Goal: Task Accomplishment & Management: Use online tool/utility

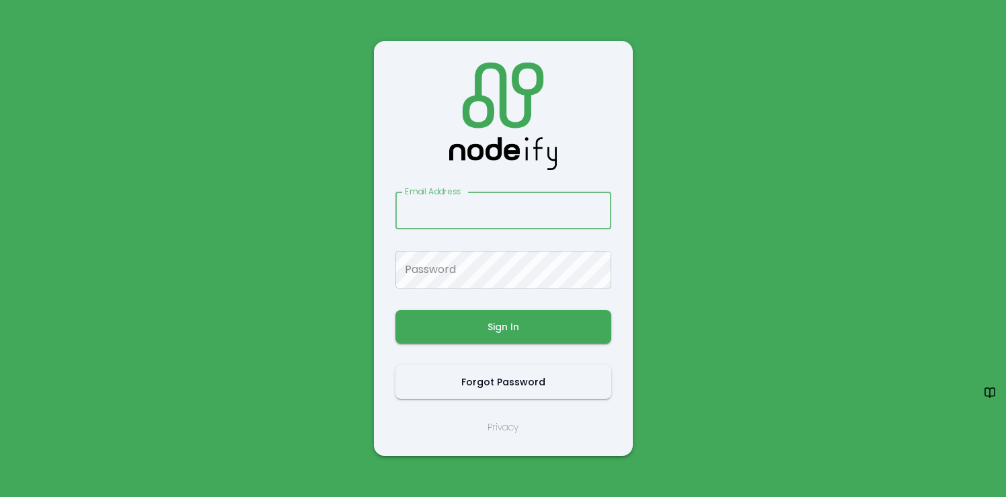
click at [437, 219] on input "Email Address" at bounding box center [503, 211] width 216 height 38
click at [437, 214] on input "Email Address" at bounding box center [503, 211] width 216 height 38
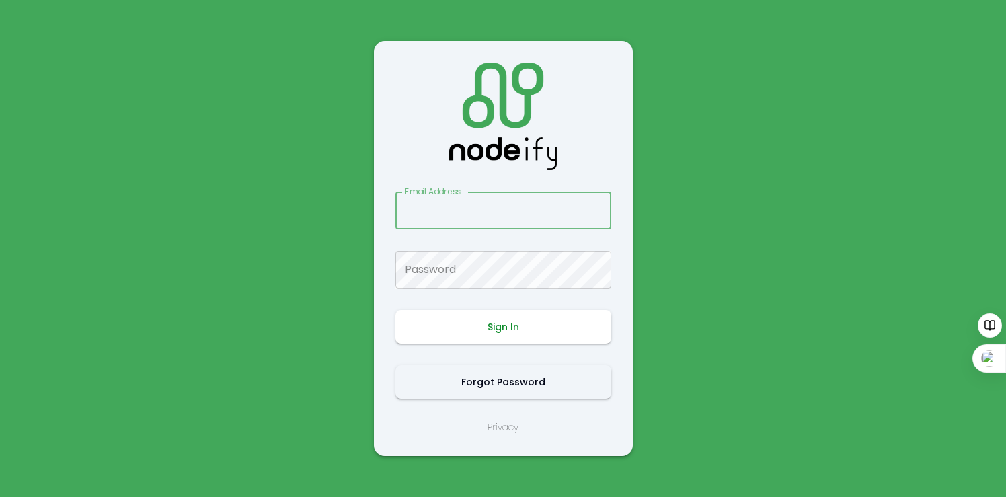
type input "**********"
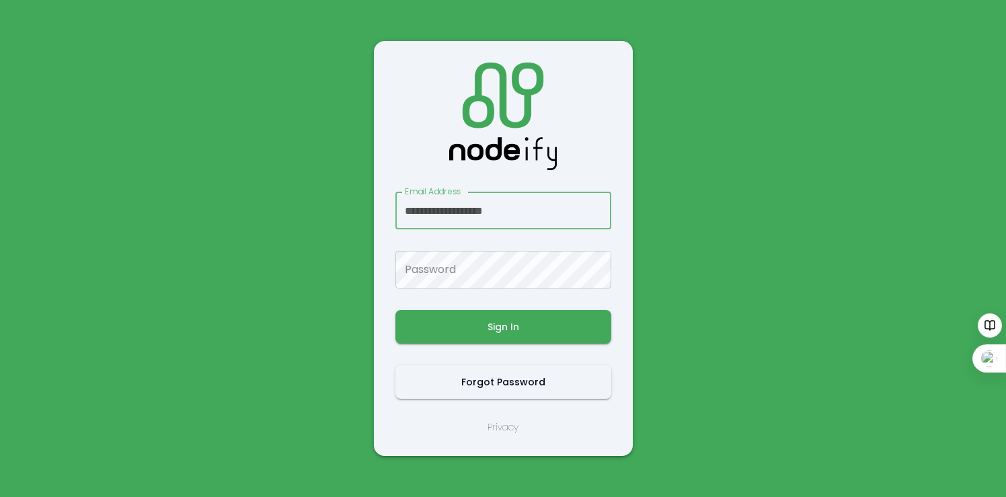
drag, startPoint x: 522, startPoint y: 207, endPoint x: 315, endPoint y: 198, distance: 207.3
click at [315, 198] on main "**********" at bounding box center [503, 248] width 807 height 497
paste input "**********"
drag, startPoint x: 441, startPoint y: 209, endPoint x: 314, endPoint y: 198, distance: 127.5
click at [314, 198] on main "**********" at bounding box center [503, 248] width 807 height 497
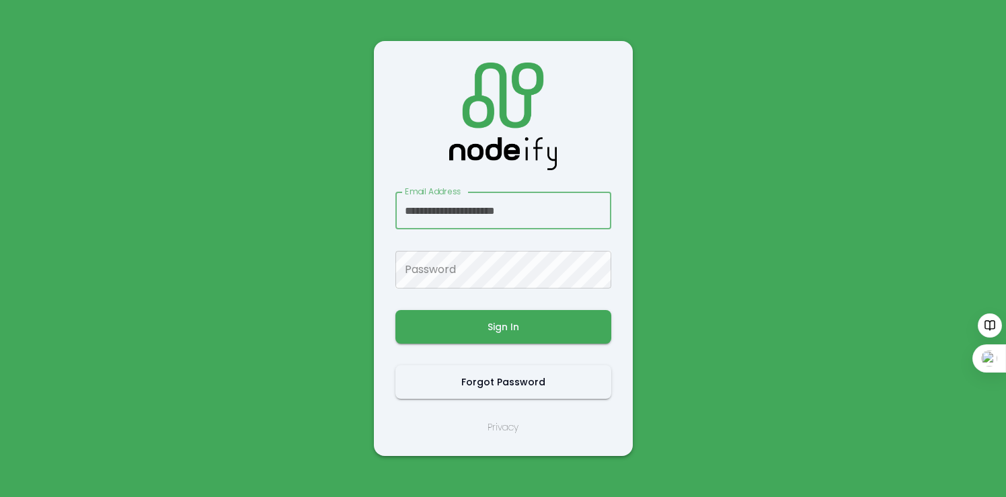
type input "**********"
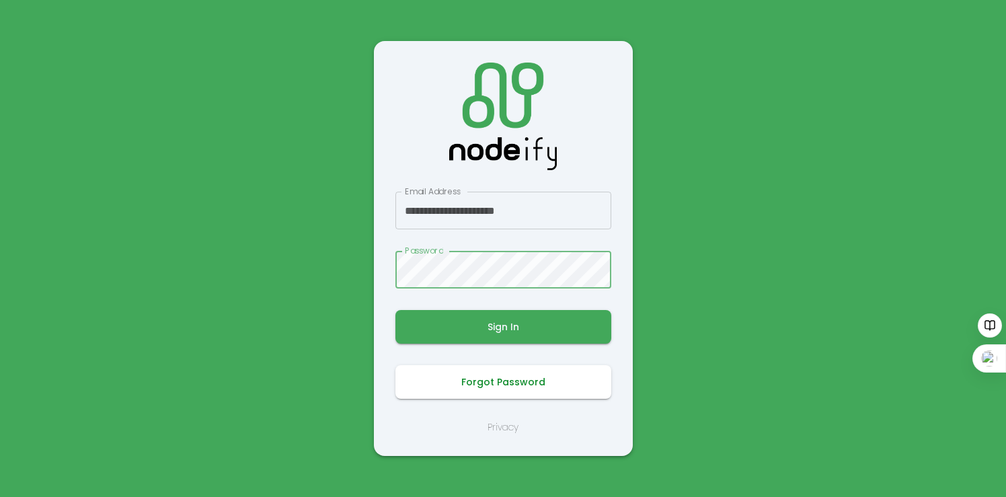
click at [500, 380] on button "Forgot Password" at bounding box center [503, 382] width 216 height 34
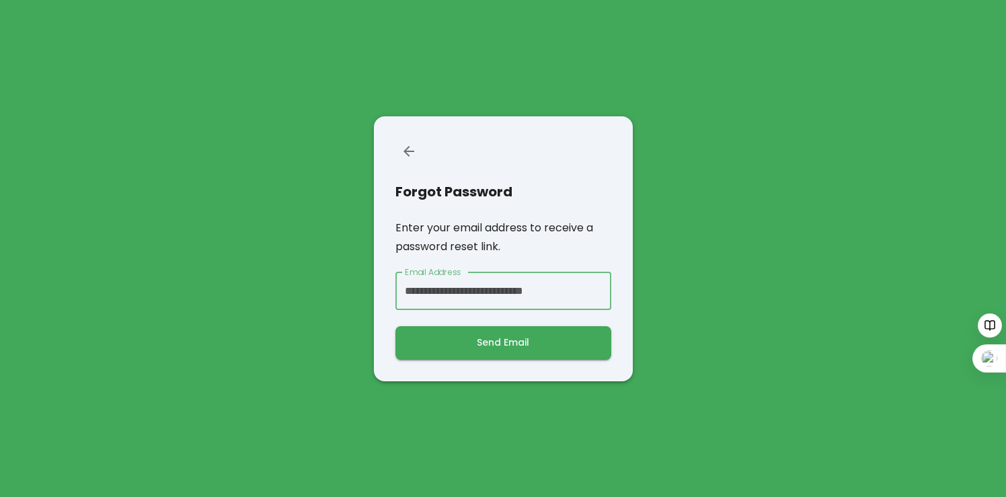
drag, startPoint x: 441, startPoint y: 288, endPoint x: 370, endPoint y: 283, distance: 70.8
click at [370, 283] on main "**********" at bounding box center [503, 248] width 807 height 497
type input "**********"
click at [395, 326] on button "Send Email" at bounding box center [503, 343] width 216 height 34
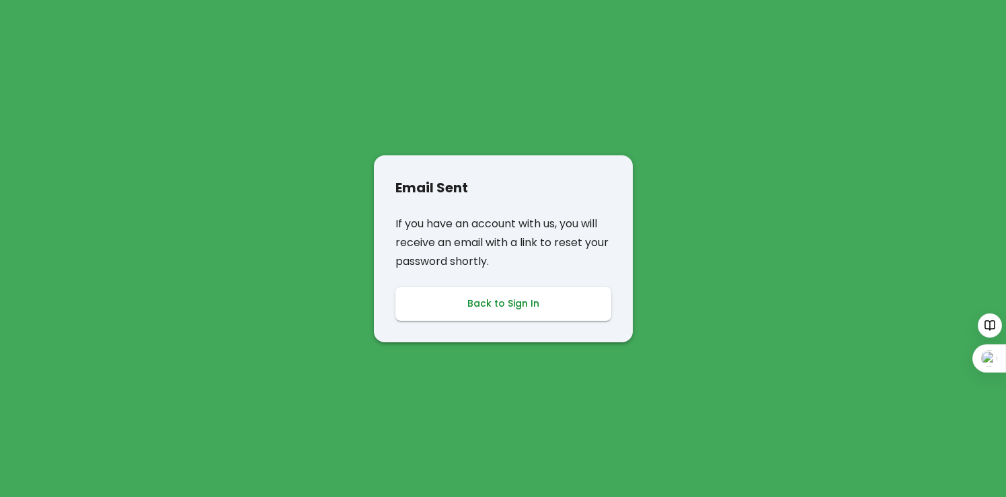
click at [481, 297] on button "Back to Sign In" at bounding box center [503, 304] width 216 height 34
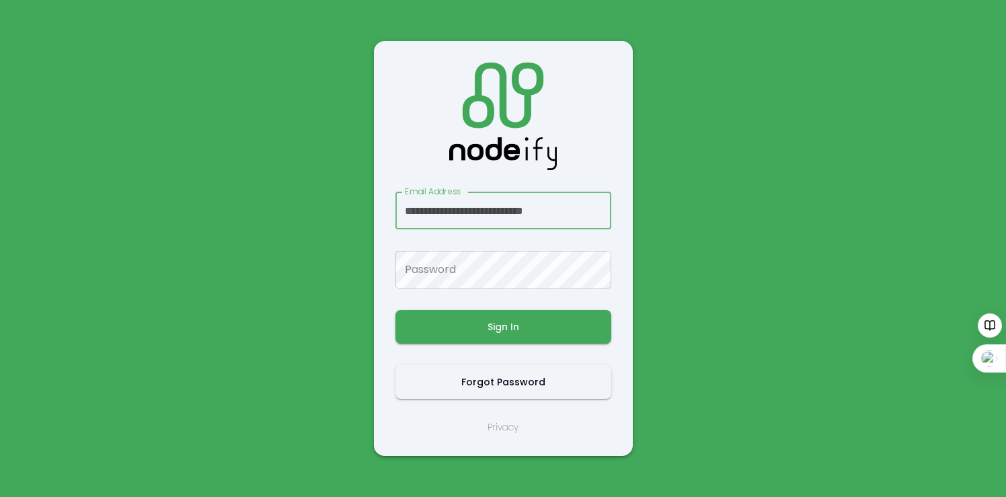
drag, startPoint x: 444, startPoint y: 206, endPoint x: 356, endPoint y: 198, distance: 87.8
click at [356, 198] on main "**********" at bounding box center [503, 248] width 807 height 497
type input "**********"
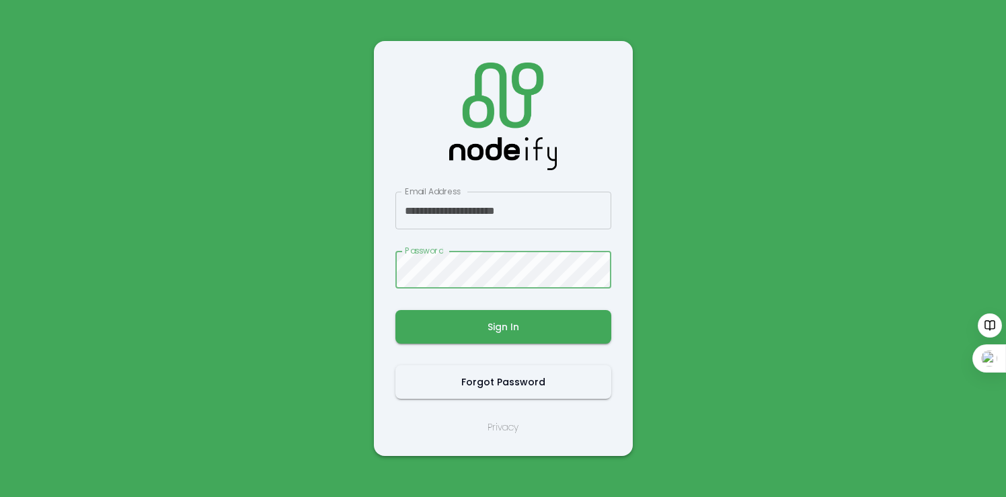
click at [395, 310] on button "Sign In" at bounding box center [503, 327] width 216 height 34
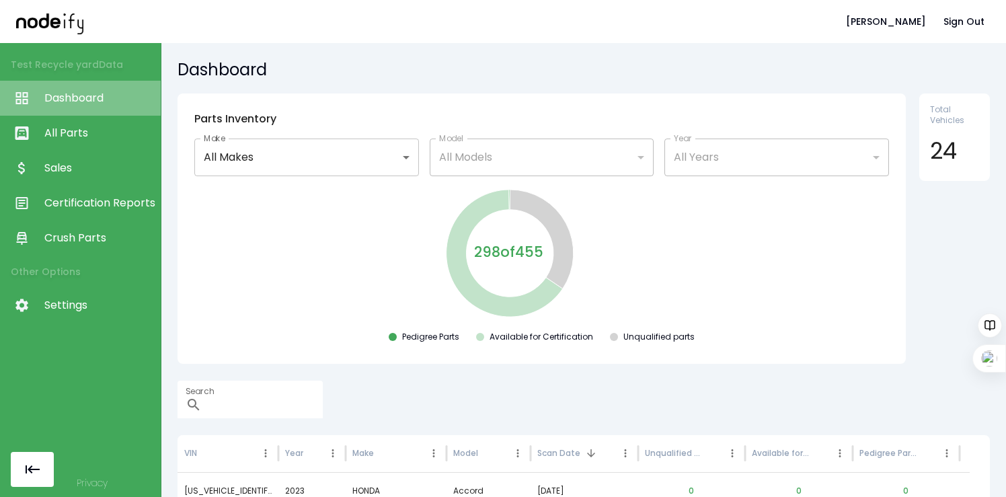
click at [112, 95] on span "Dashboard" at bounding box center [99, 98] width 110 height 16
click at [78, 134] on span "All Parts" at bounding box center [99, 133] width 110 height 16
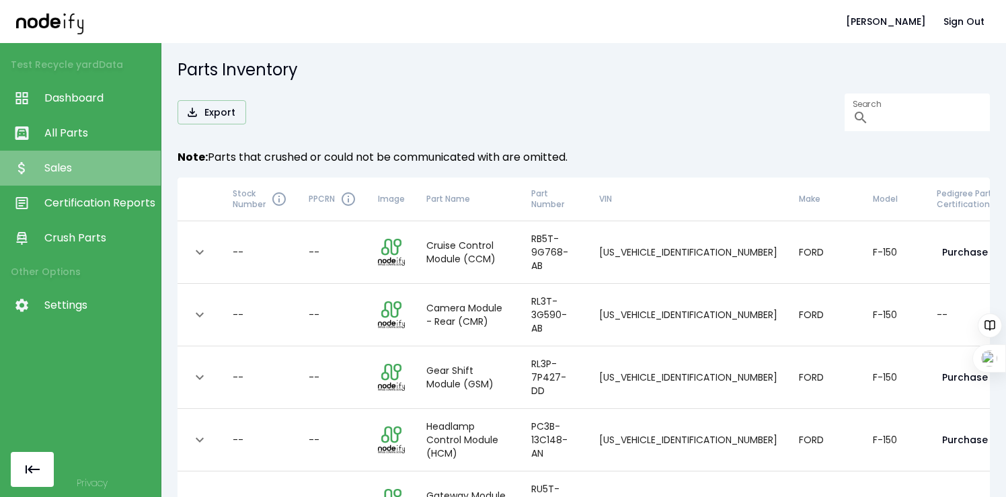
click at [72, 168] on span "Sales" at bounding box center [99, 168] width 110 height 16
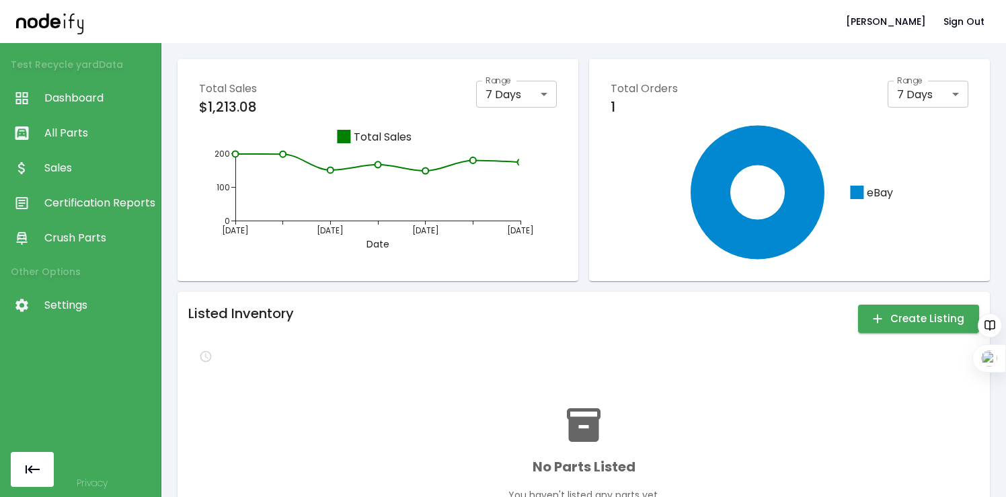
click at [82, 201] on span "Certification Reports" at bounding box center [99, 203] width 110 height 16
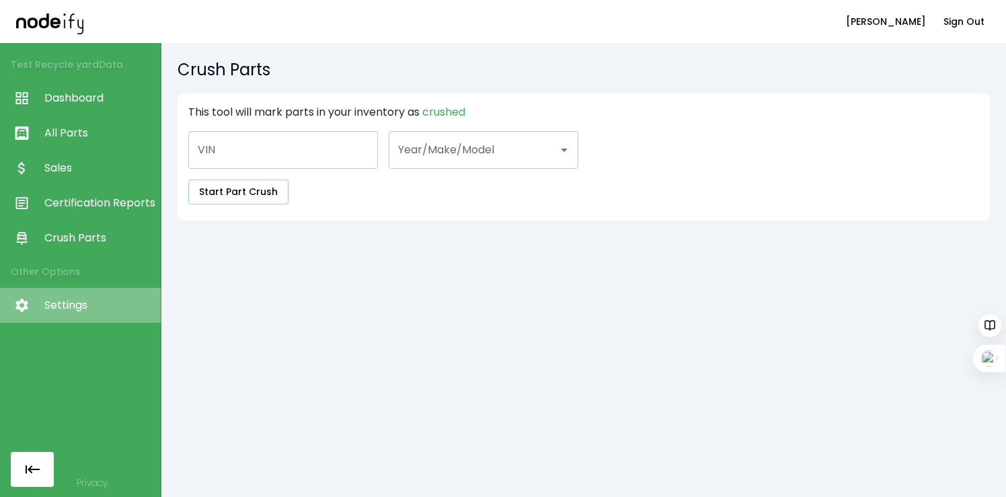
click at [111, 305] on span "Settings" at bounding box center [99, 305] width 110 height 16
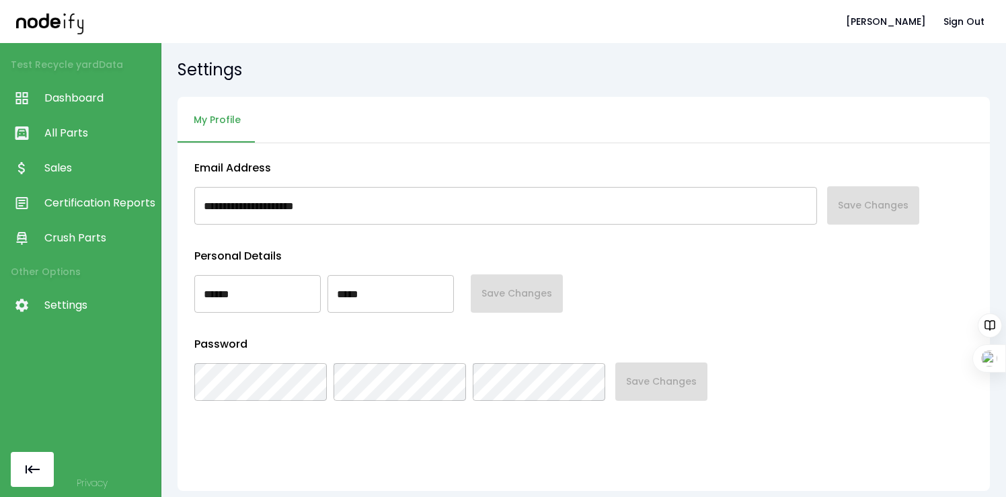
click at [87, 95] on span "Dashboard" at bounding box center [99, 98] width 110 height 16
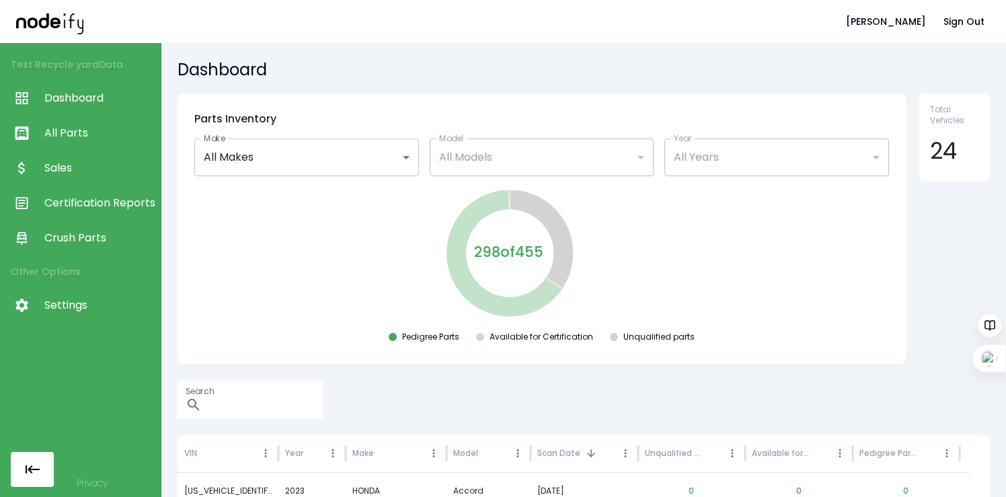
click at [80, 130] on span "All Parts" at bounding box center [99, 133] width 110 height 16
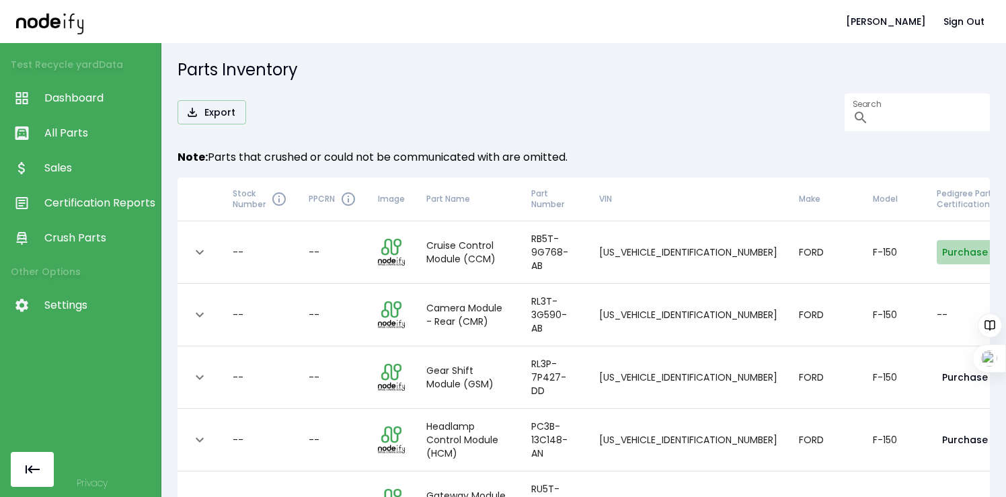
click at [941, 240] on button "Purchase" at bounding box center [965, 252] width 56 height 25
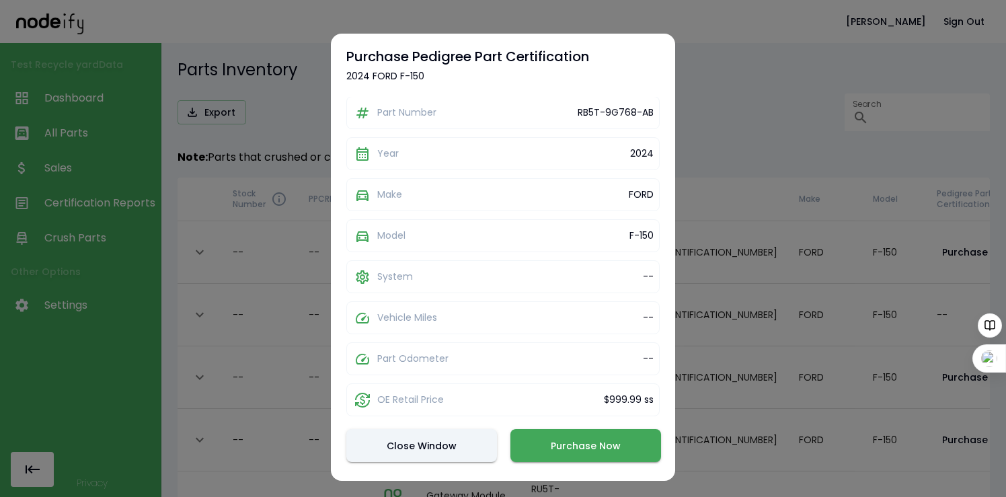
scroll to position [210, 0]
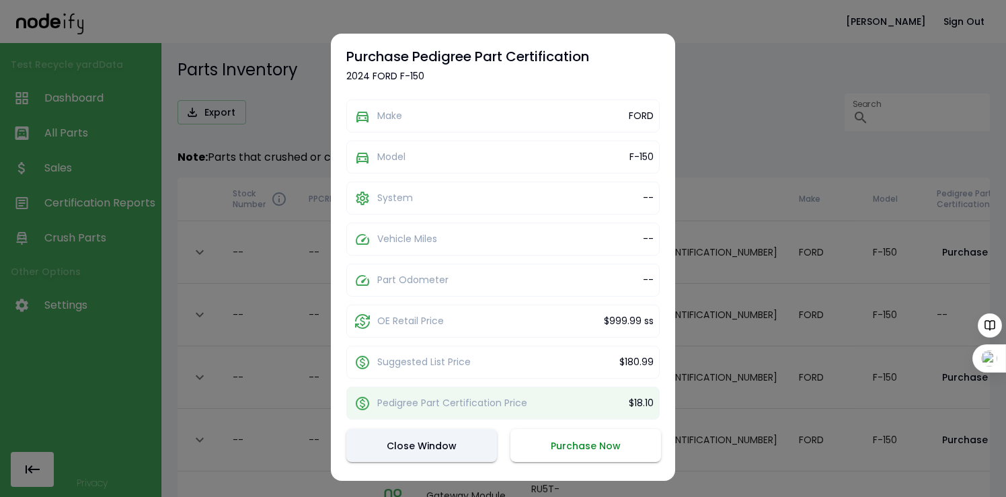
click at [572, 450] on button "Purchase Now" at bounding box center [585, 445] width 151 height 33
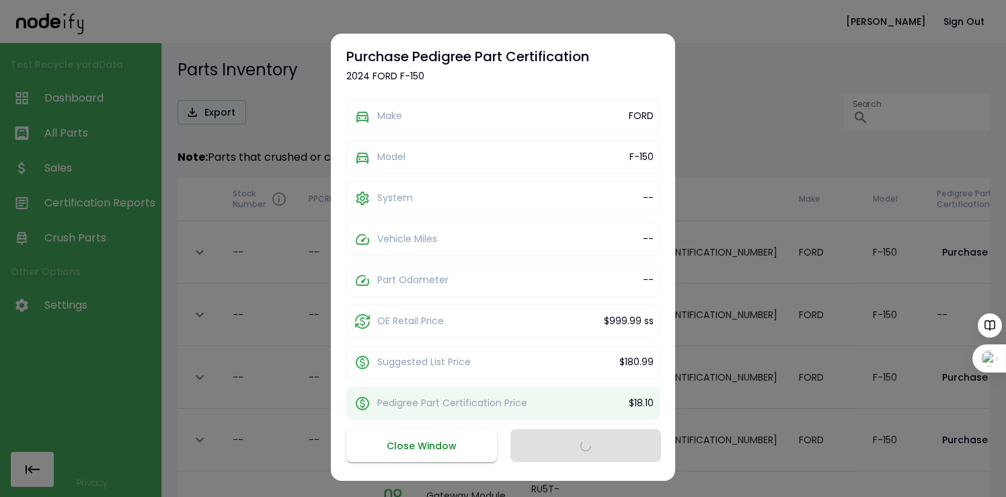
click at [414, 446] on button "Close Window" at bounding box center [421, 445] width 151 height 33
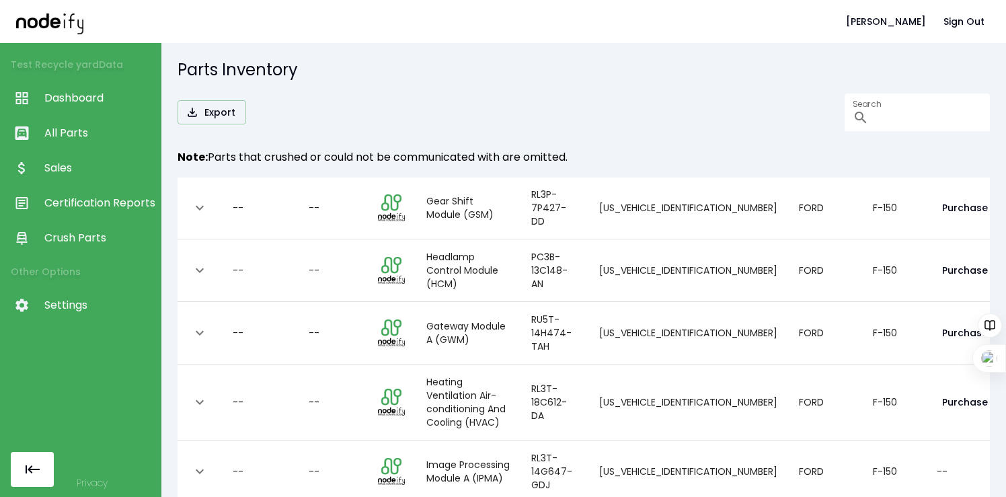
scroll to position [0, 0]
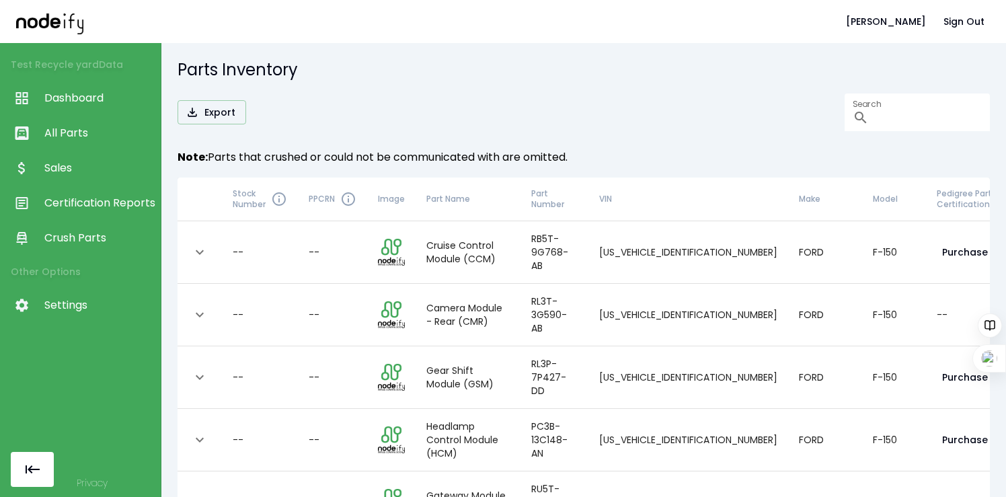
click at [67, 236] on span "Crush Parts" at bounding box center [99, 238] width 110 height 16
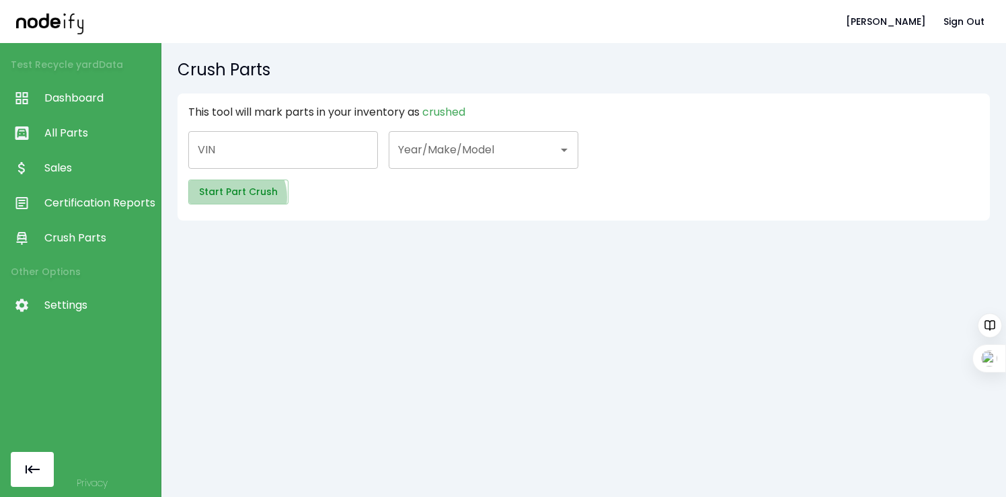
click at [235, 197] on button "Start Part Crush" at bounding box center [238, 192] width 100 height 25
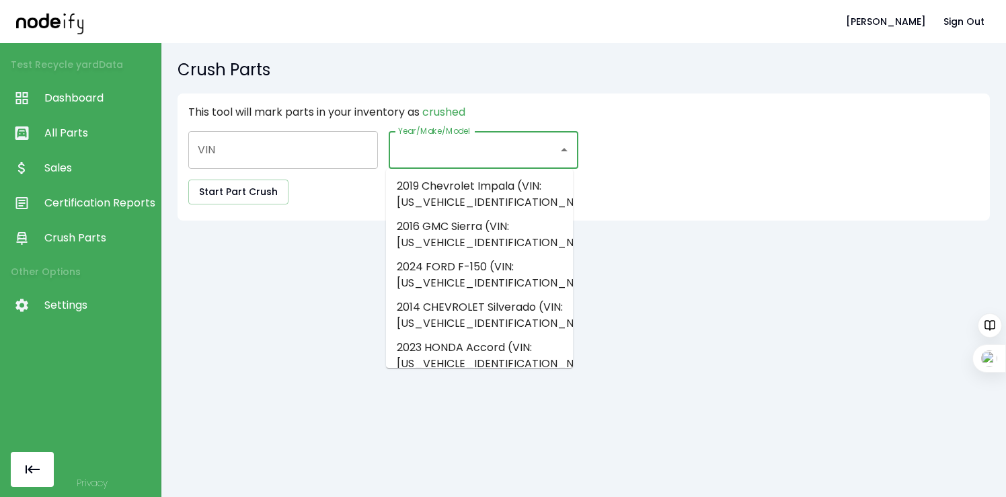
click at [436, 157] on input "Year/Make/Model" at bounding box center [473, 150] width 157 height 26
click at [428, 193] on li "2019 Chevrolet Impala (VIN: 1G1105S31KU140362)" at bounding box center [479, 194] width 187 height 40
type input "**********"
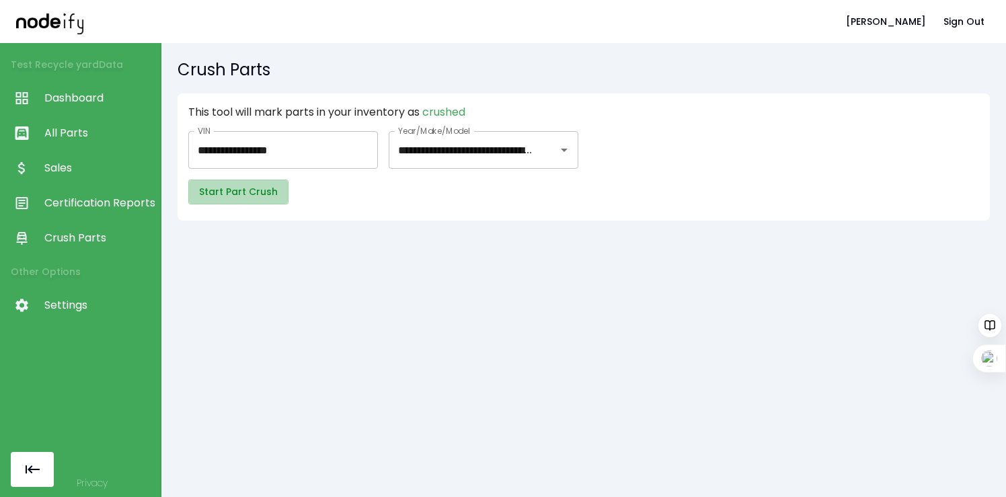
click at [255, 192] on button "Start Part Crush" at bounding box center [238, 192] width 100 height 25
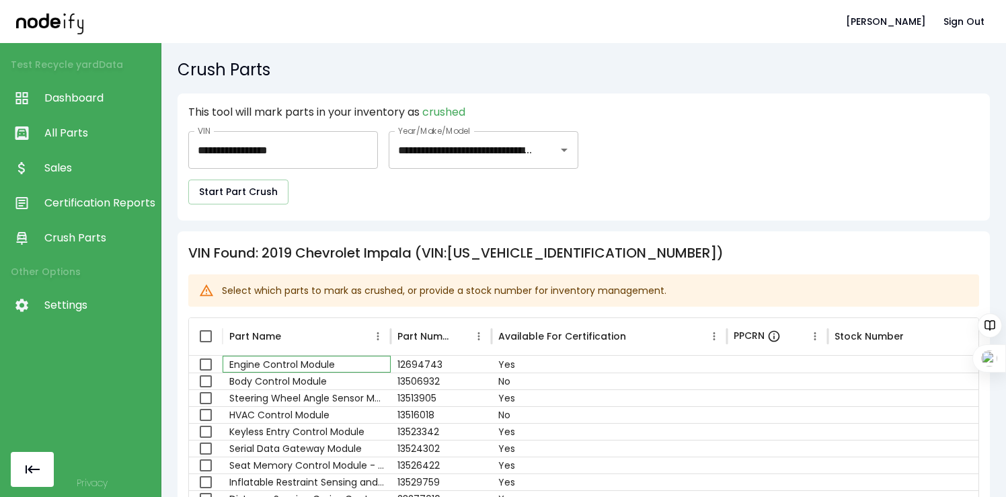
click at [294, 362] on div "Engine Control Module" at bounding box center [307, 364] width 168 height 17
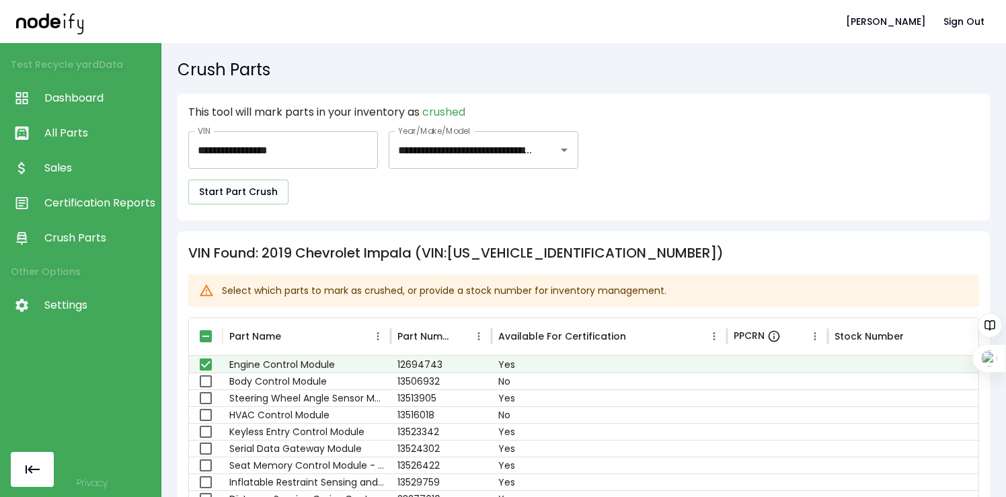
click at [73, 135] on span "All Parts" at bounding box center [99, 133] width 110 height 16
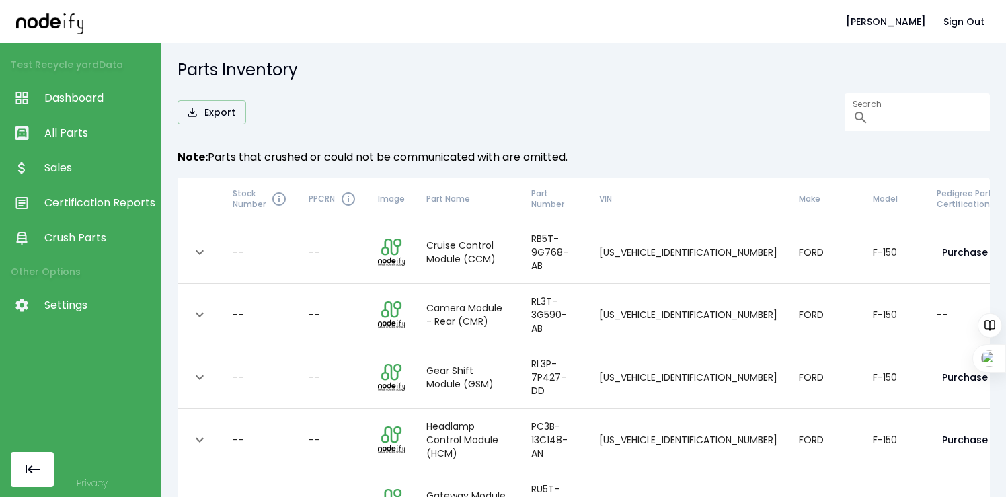
click at [84, 138] on span "All Parts" at bounding box center [99, 133] width 110 height 16
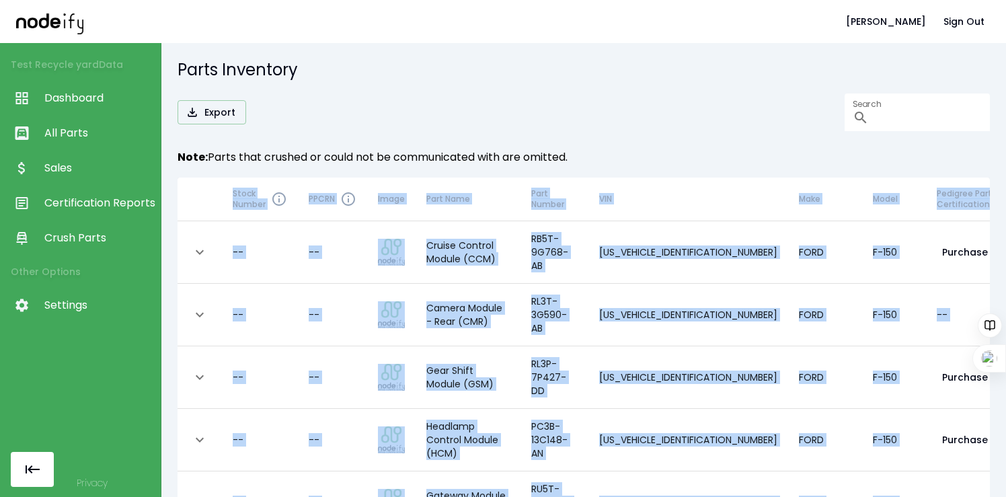
drag, startPoint x: 994, startPoint y: 493, endPoint x: 963, endPoint y: 757, distance: 266.1
click at [963, 496] on html "martin b. Sign Out Test Recycle yard Data Dashboard All Parts Sales Certificati…" at bounding box center [503, 248] width 1006 height 497
click at [83, 128] on span "All Parts" at bounding box center [99, 133] width 110 height 16
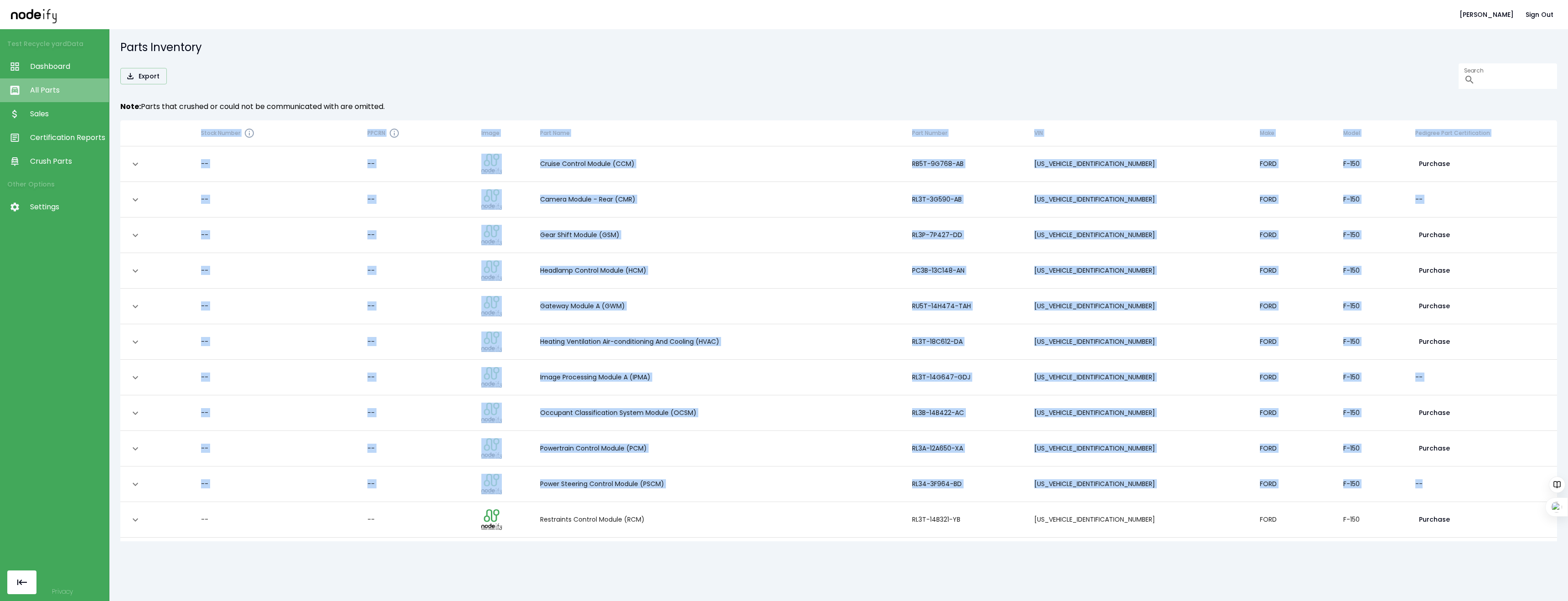
click at [33, 87] on span "All Parts" at bounding box center [67, 90] width 75 height 11
click at [59, 112] on span "Sales" at bounding box center [67, 114] width 75 height 11
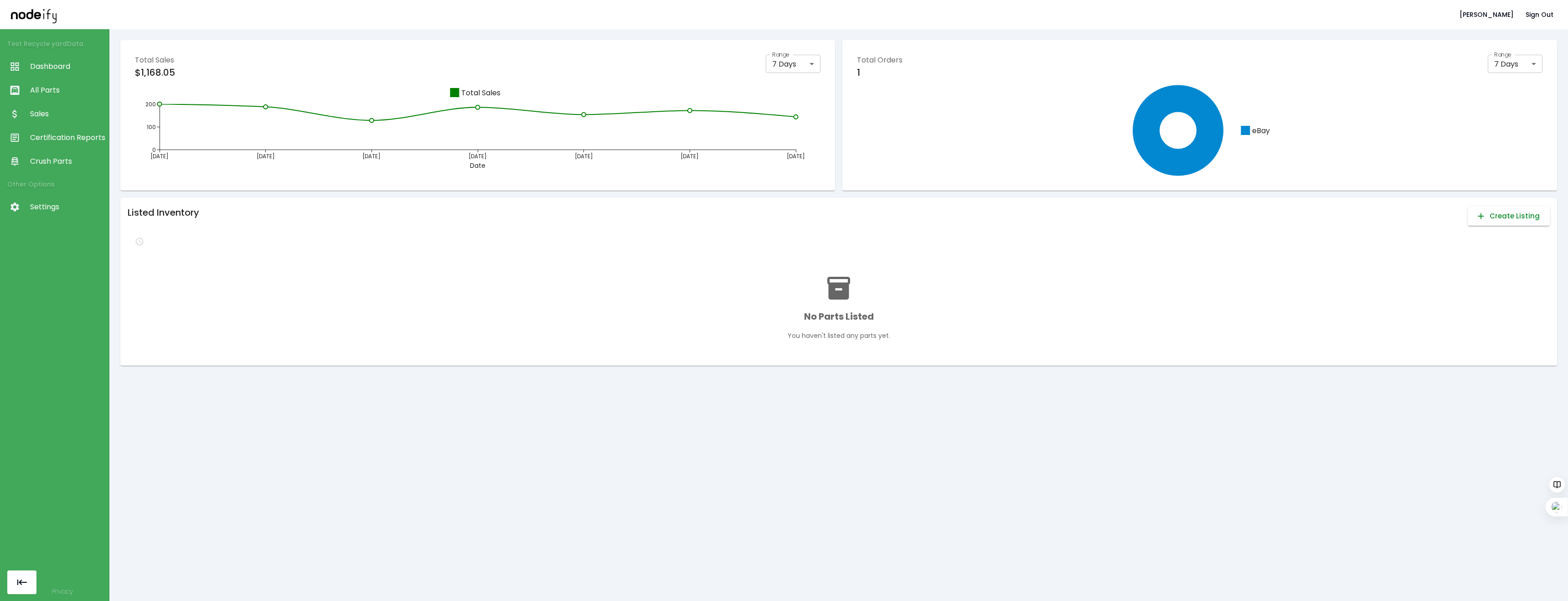
click at [681, 219] on button "Create Listing" at bounding box center [1508, 216] width 82 height 19
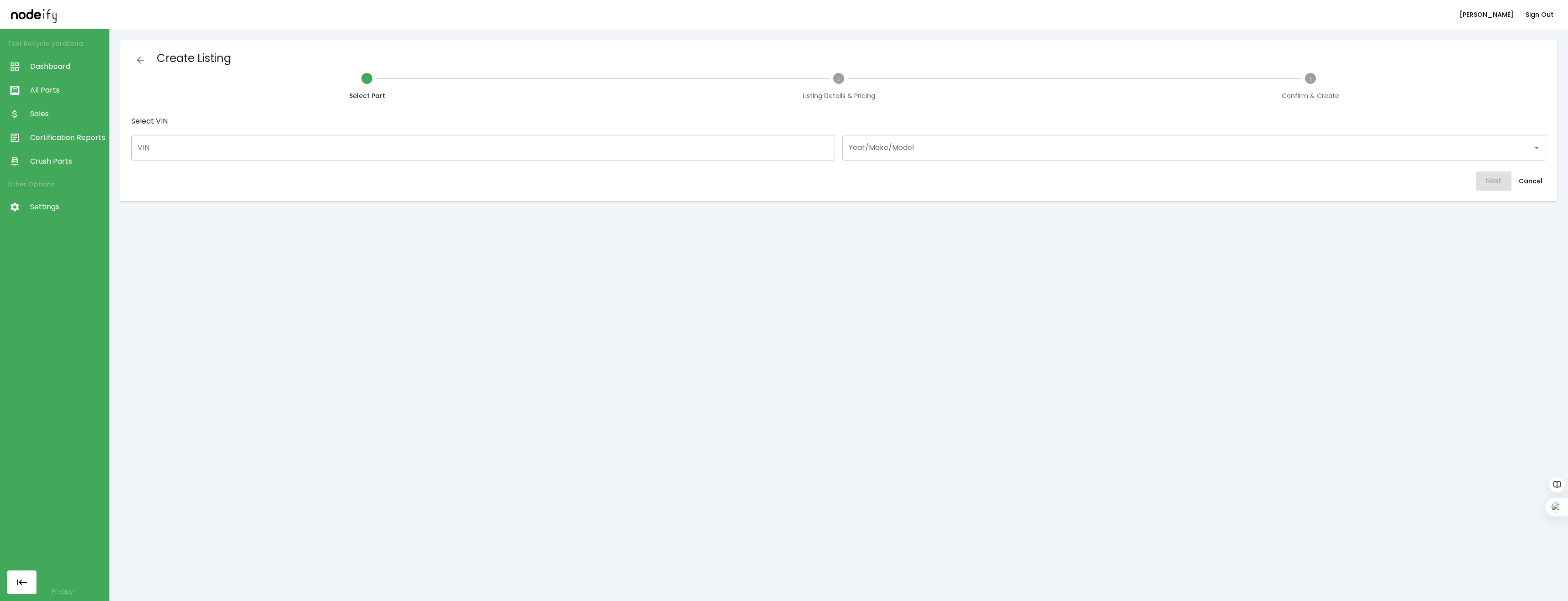
click at [32, 91] on span "All Parts" at bounding box center [67, 90] width 75 height 11
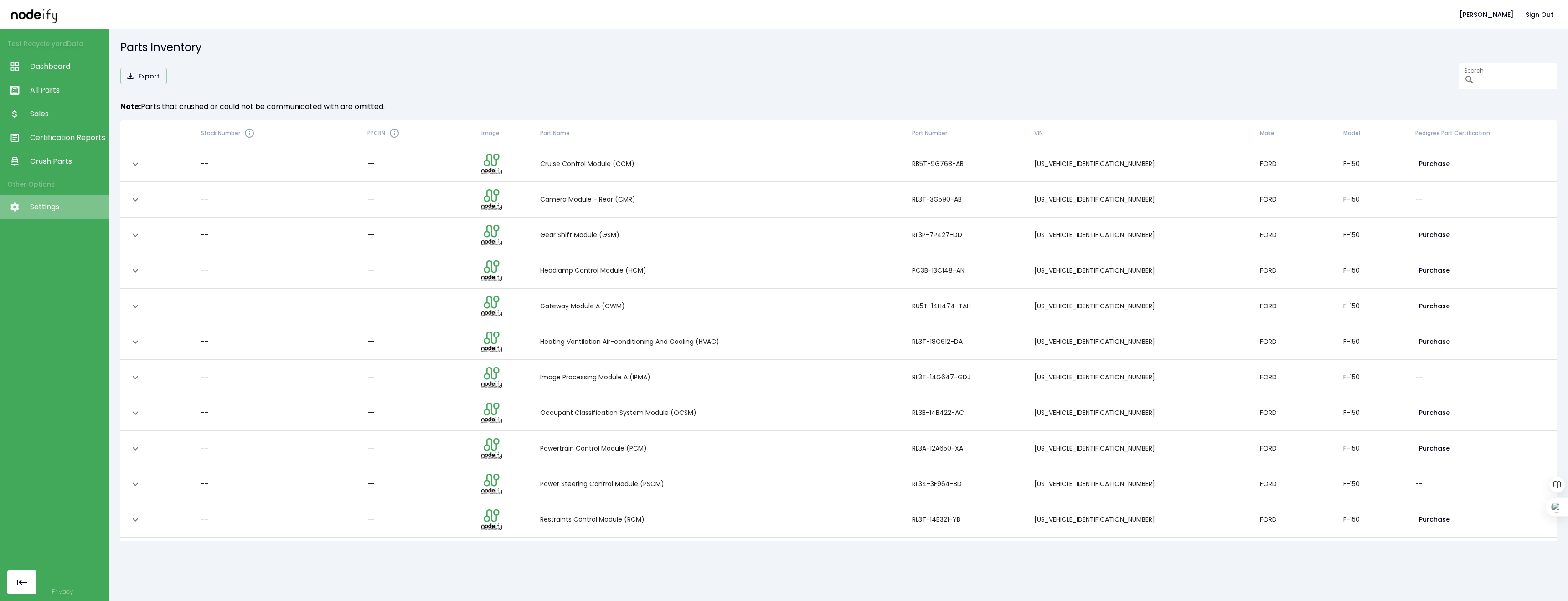
click at [45, 202] on span "Settings" at bounding box center [67, 207] width 75 height 11
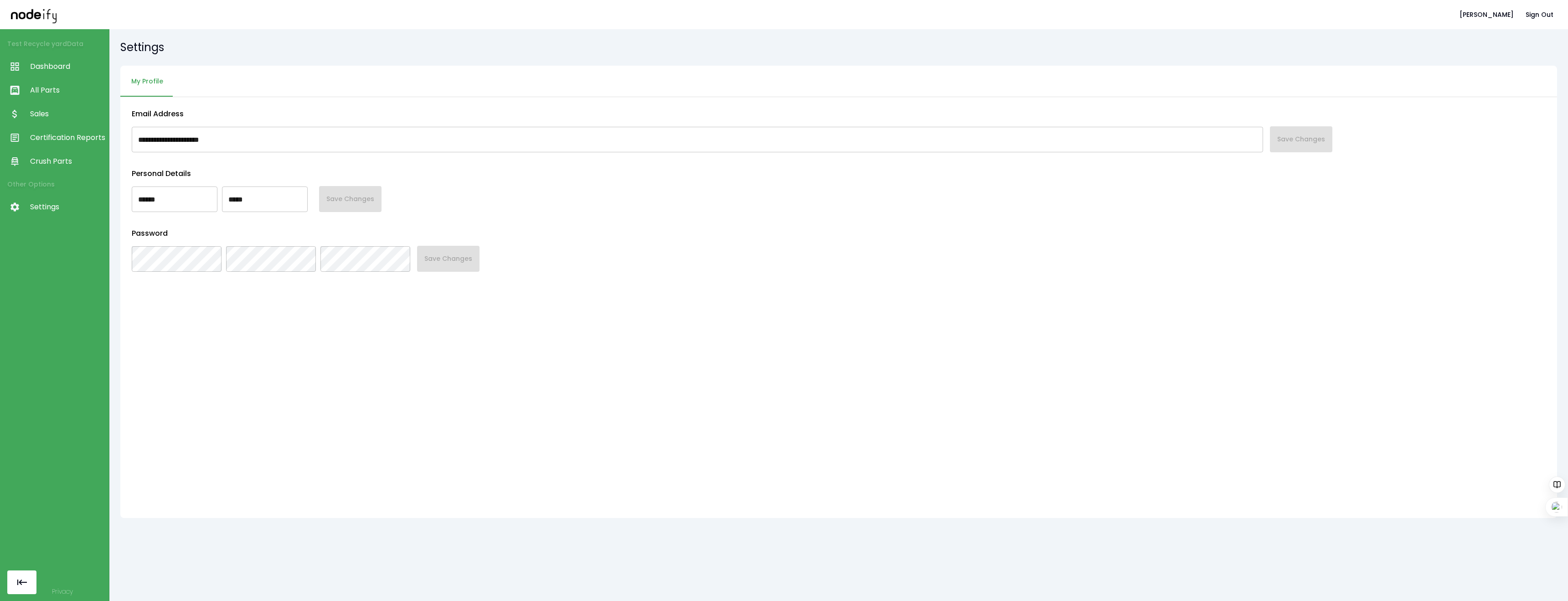
click at [41, 158] on span "Crush Parts" at bounding box center [67, 161] width 75 height 11
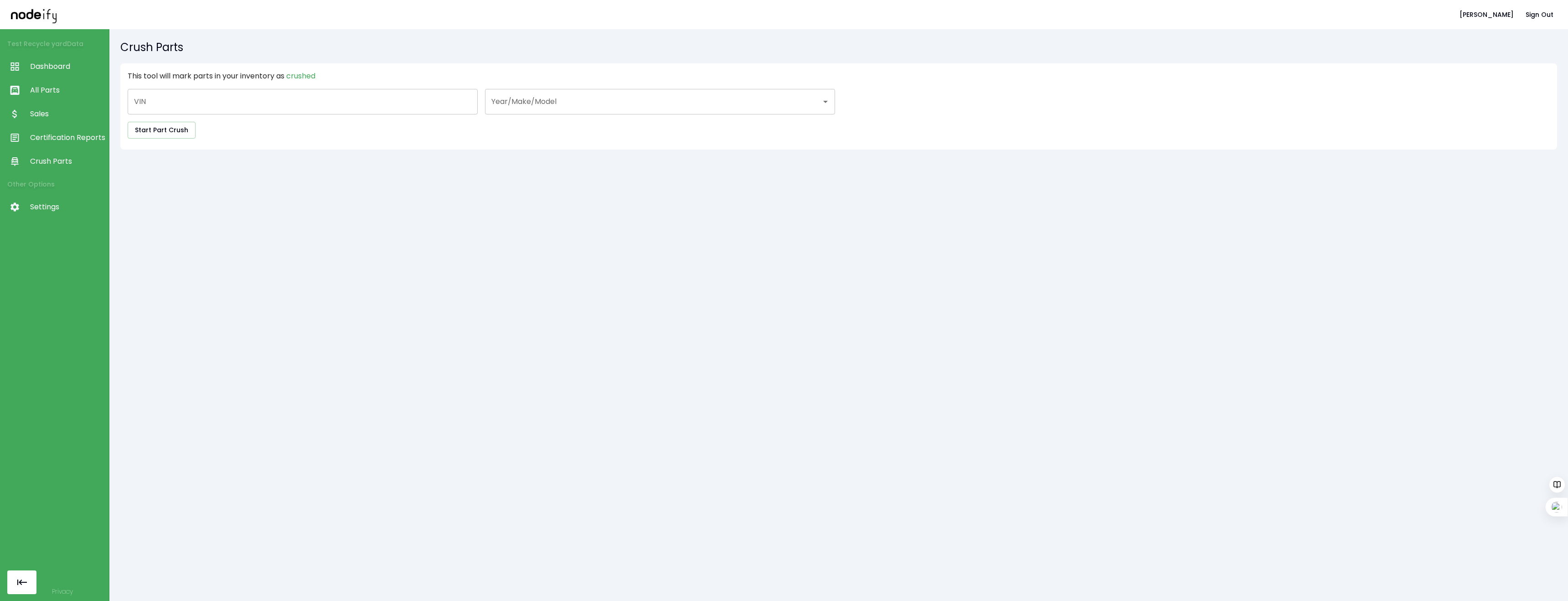
click at [39, 138] on span "Certification Reports" at bounding box center [67, 138] width 75 height 11
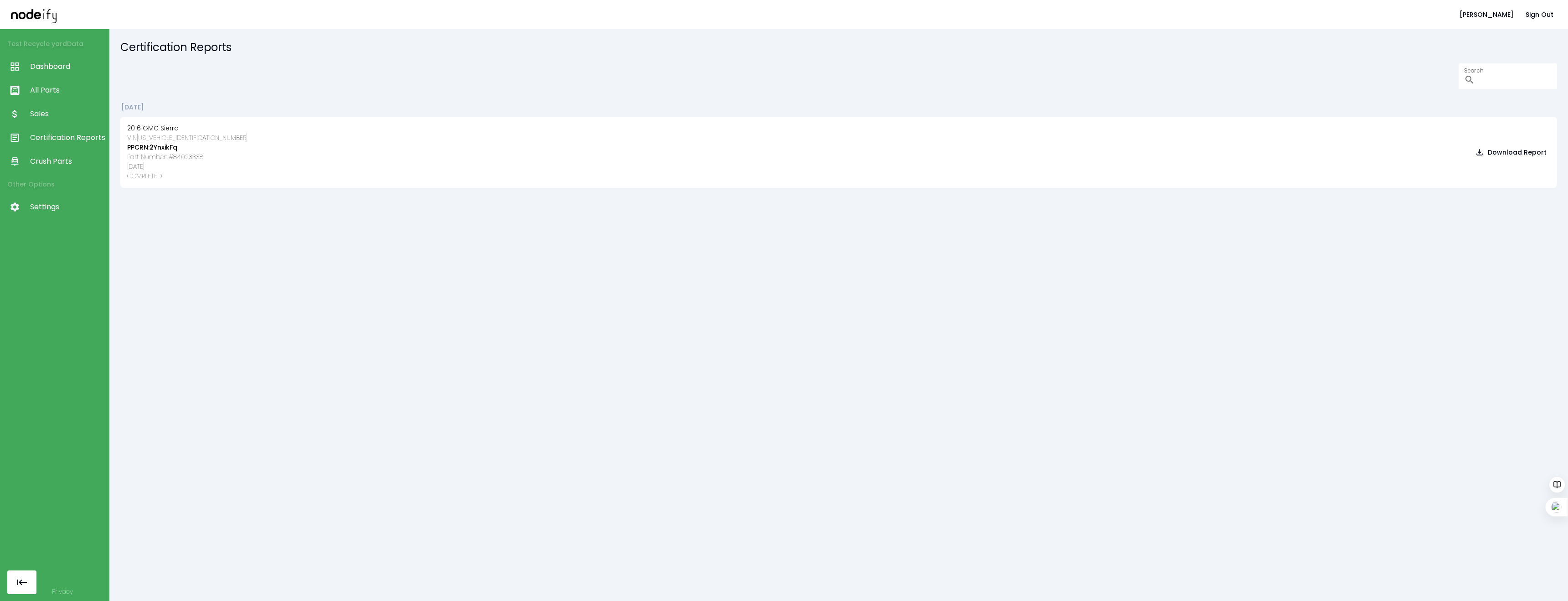
click at [36, 112] on span "Sales" at bounding box center [67, 114] width 75 height 11
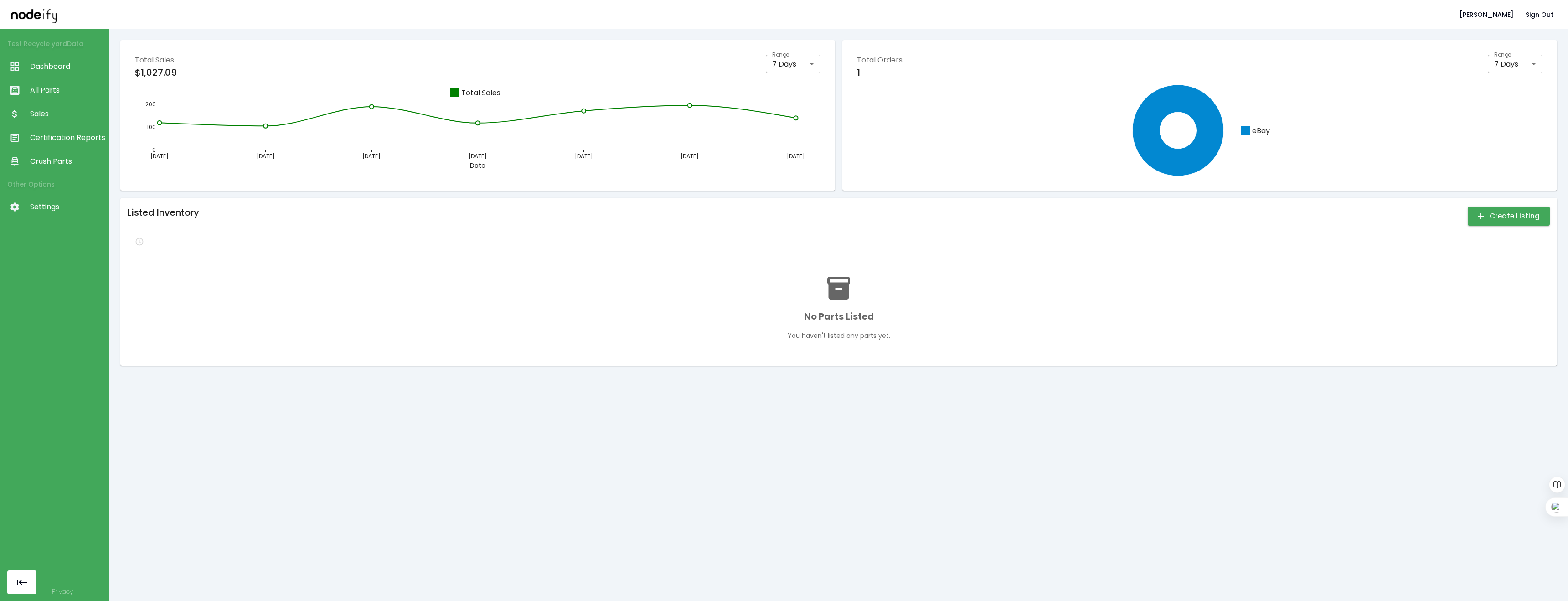
click at [37, 79] on link "All Parts" at bounding box center [54, 90] width 109 height 24
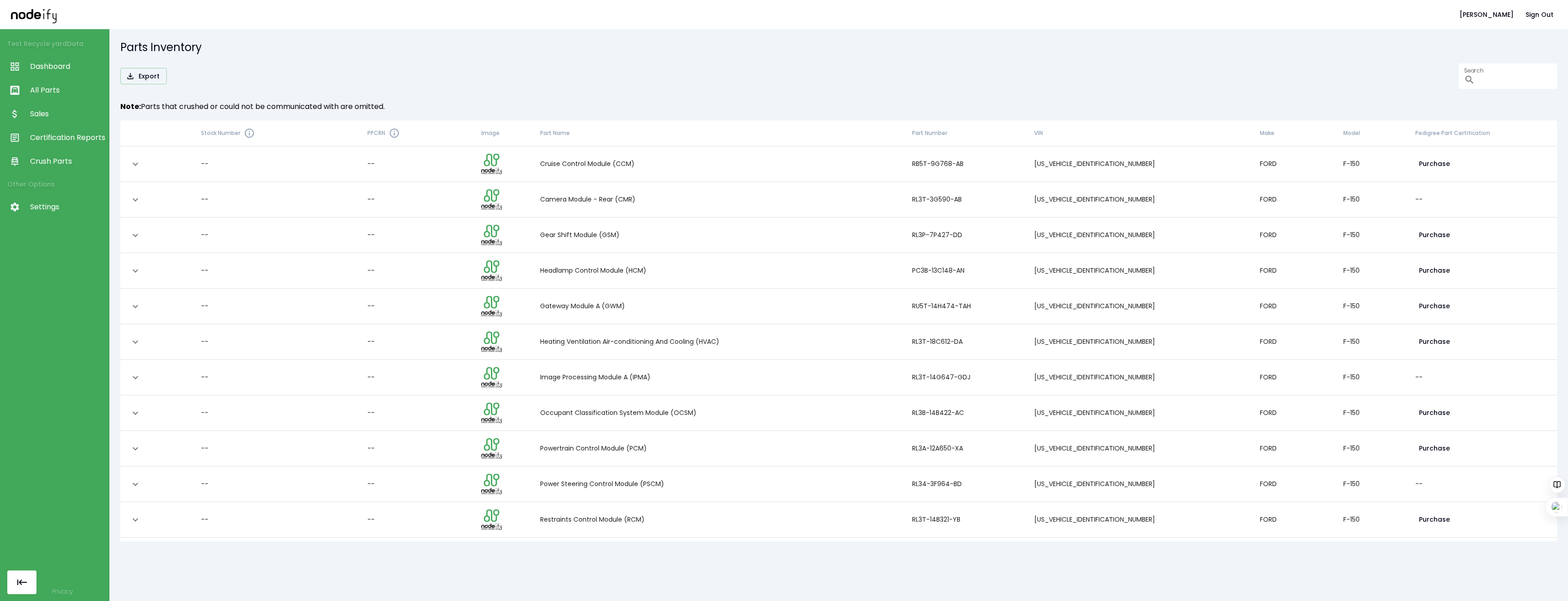
click at [37, 66] on span "Dashboard" at bounding box center [67, 66] width 75 height 11
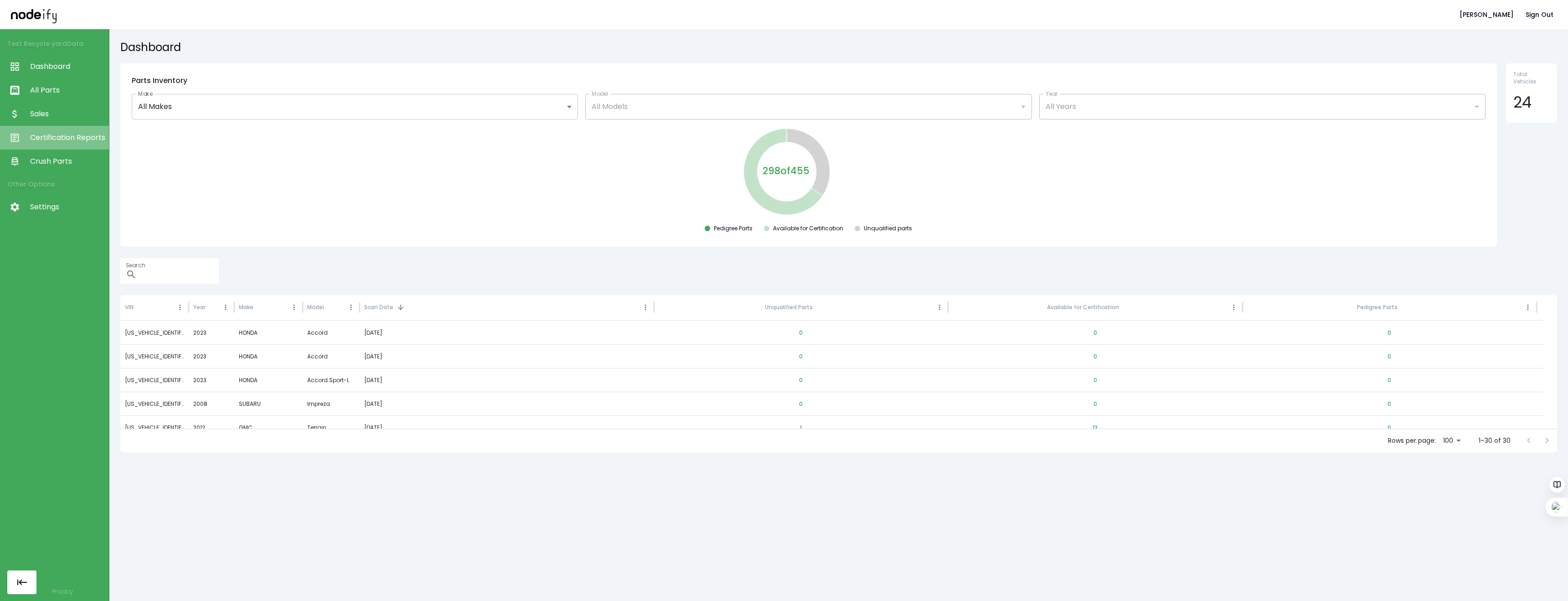
click at [35, 140] on span "Certification Reports" at bounding box center [67, 138] width 75 height 11
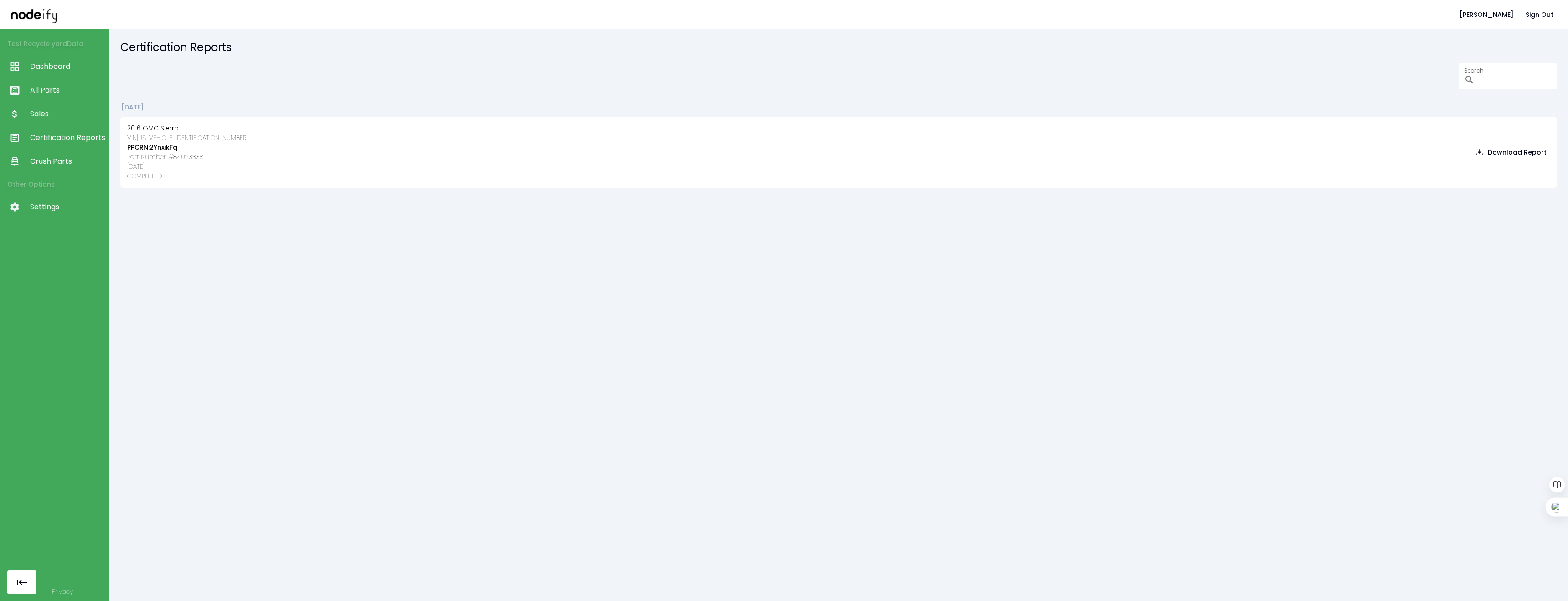
click at [39, 159] on span "Crush Parts" at bounding box center [67, 161] width 75 height 11
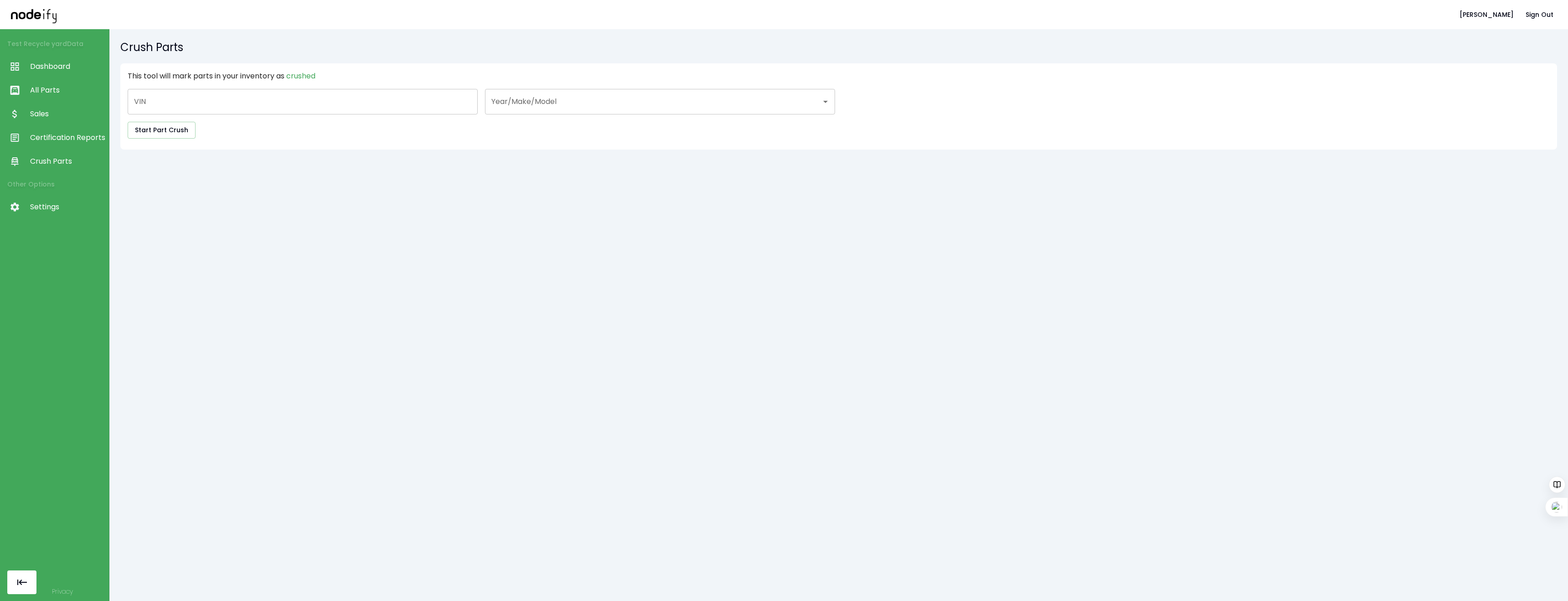
click at [33, 91] on span "All Parts" at bounding box center [67, 90] width 75 height 11
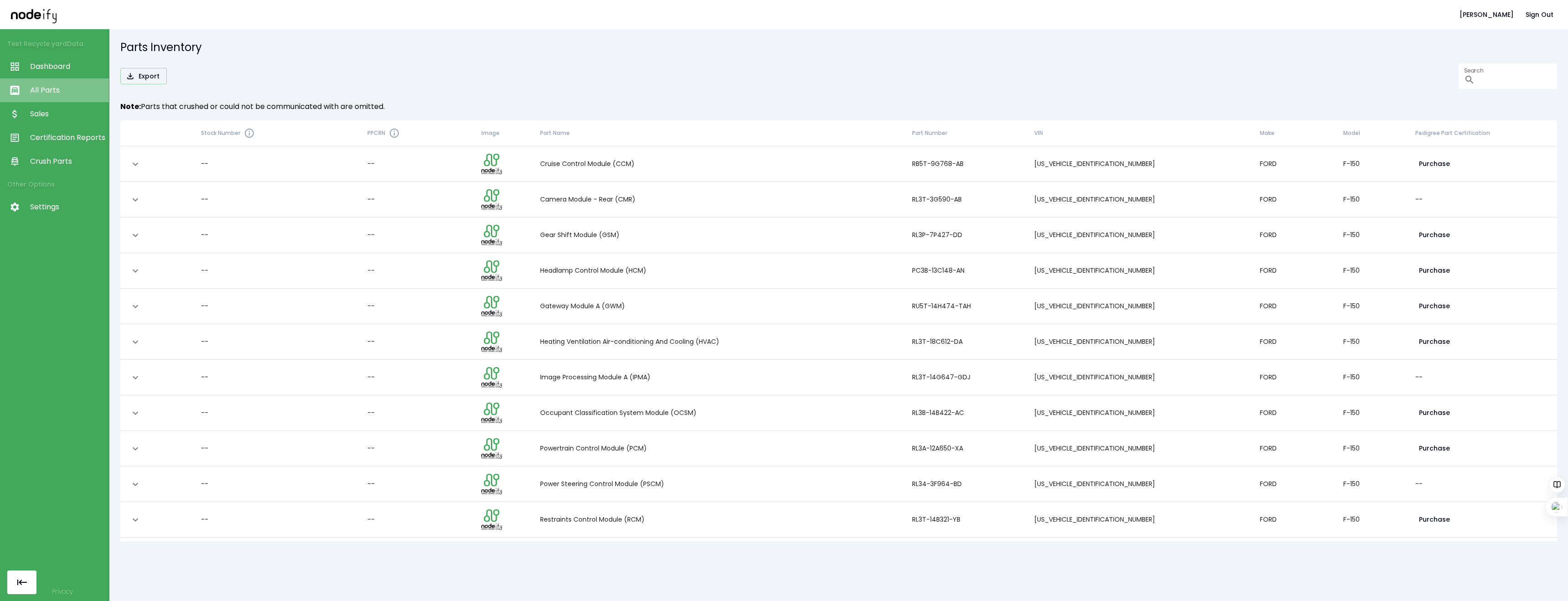
click at [33, 91] on span "All Parts" at bounding box center [67, 90] width 75 height 11
